Goal: Task Accomplishment & Management: Use online tool/utility

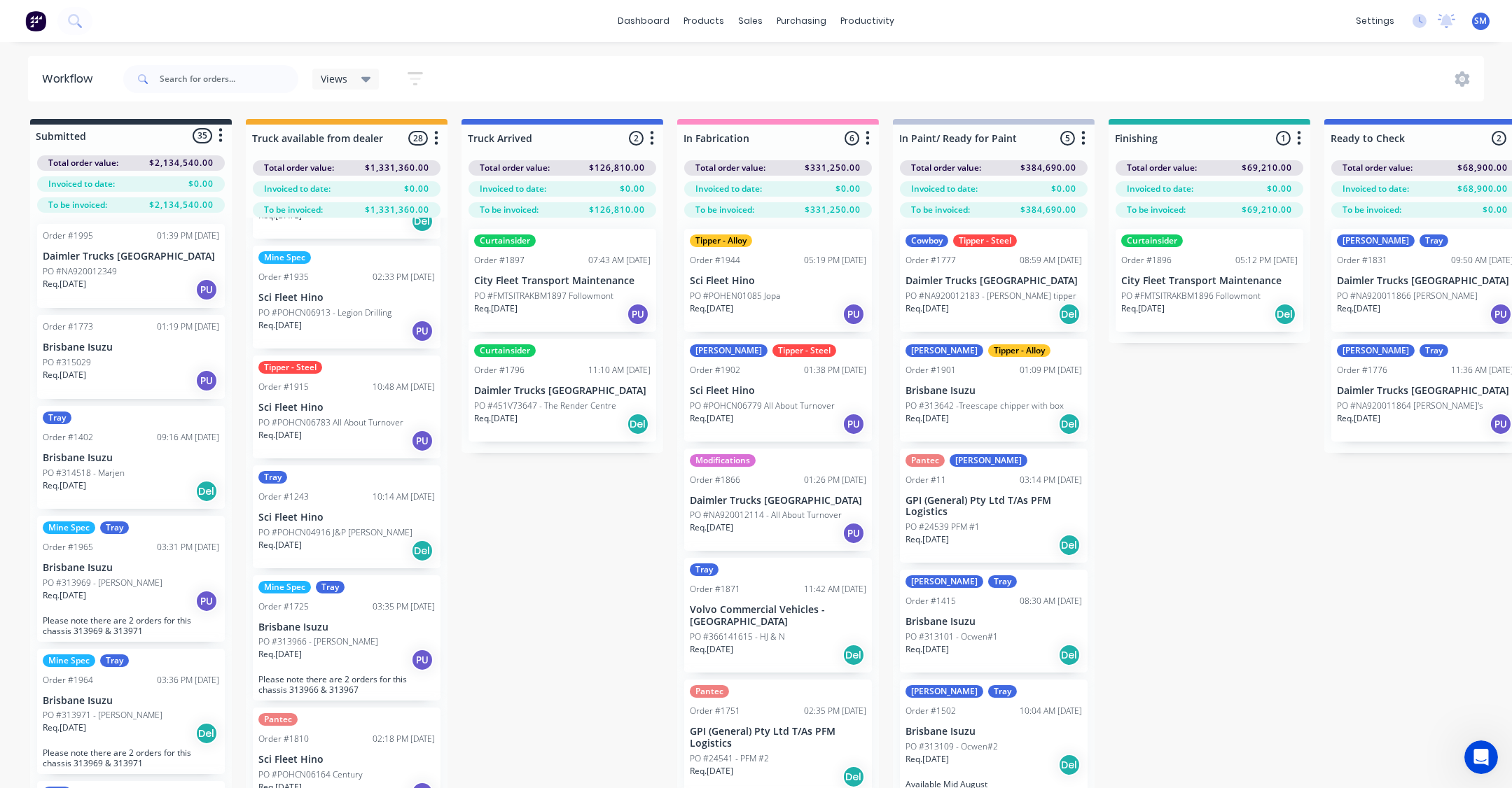
click at [569, 582] on div "Submitted 35 Status colour #273444 hex #273444 Save Cancel Summaries Total orde…" at bounding box center [1157, 478] width 2336 height 719
click at [180, 85] on input "text" at bounding box center [229, 78] width 139 height 28
type input "LYNDONS"
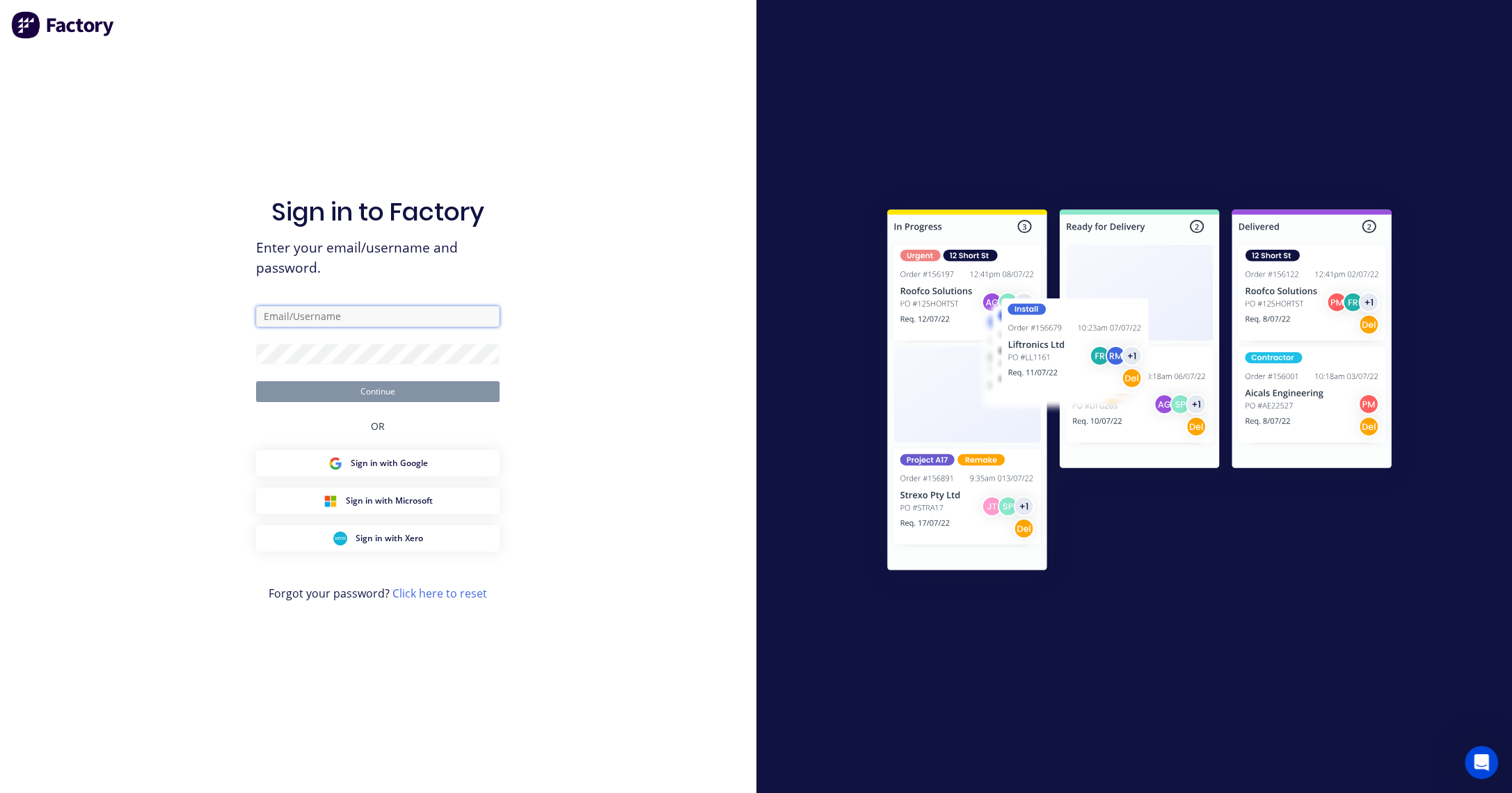
type input "[PERSON_NAME][EMAIL_ADDRESS][DOMAIN_NAME]"
click at [376, 388] on button "Continue" at bounding box center [378, 391] width 244 height 21
